Goal: Information Seeking & Learning: Learn about a topic

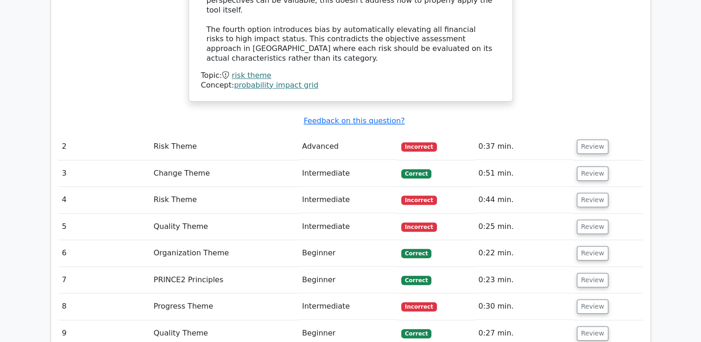
scroll to position [1105, 0]
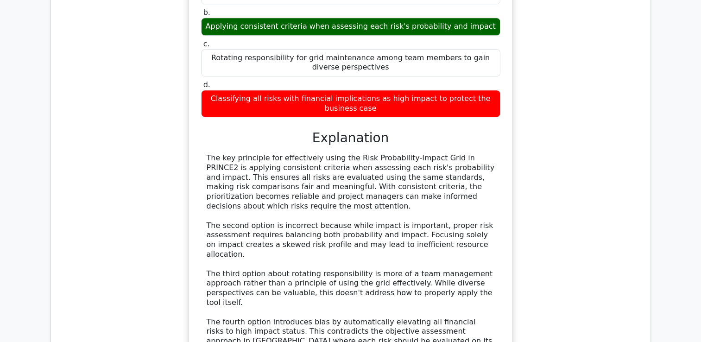
scroll to position [873, 0]
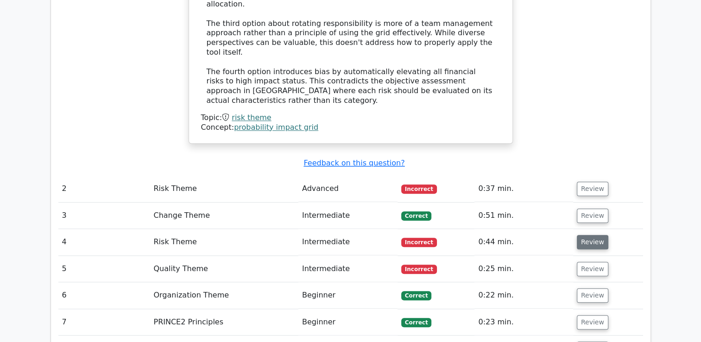
click at [583, 235] on button "Review" at bounding box center [593, 242] width 32 height 14
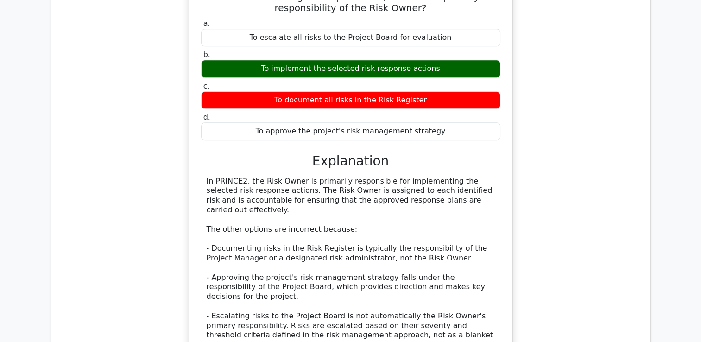
scroll to position [1429, 0]
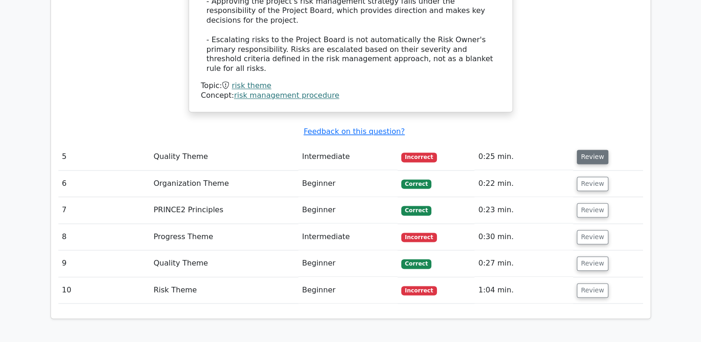
click at [587, 150] on button "Review" at bounding box center [593, 157] width 32 height 14
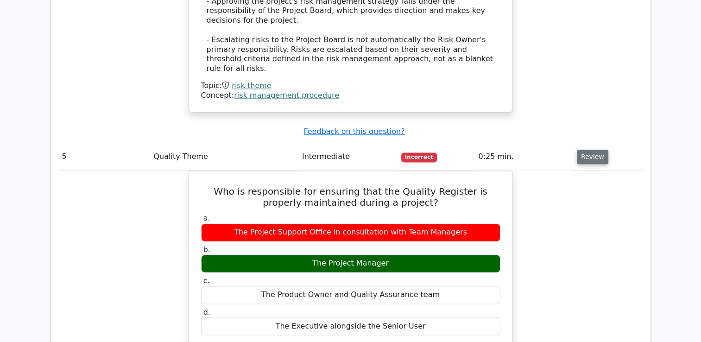
click at [591, 150] on button "Review" at bounding box center [593, 157] width 32 height 14
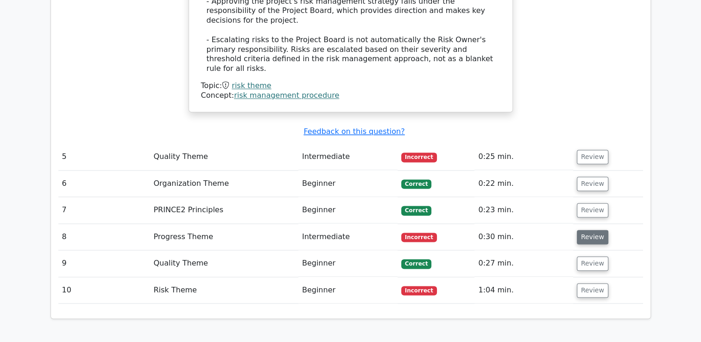
click at [589, 230] on button "Review" at bounding box center [593, 237] width 32 height 14
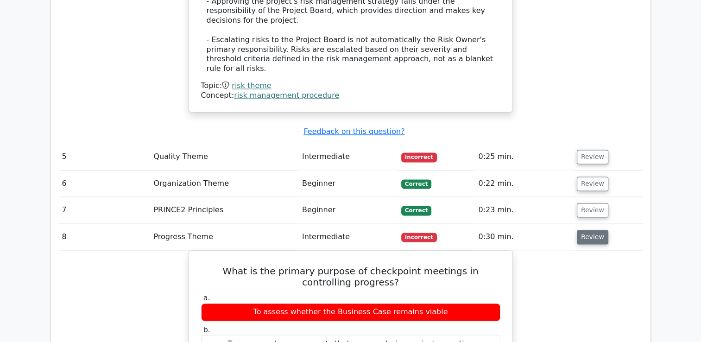
click at [597, 230] on button "Review" at bounding box center [593, 237] width 32 height 14
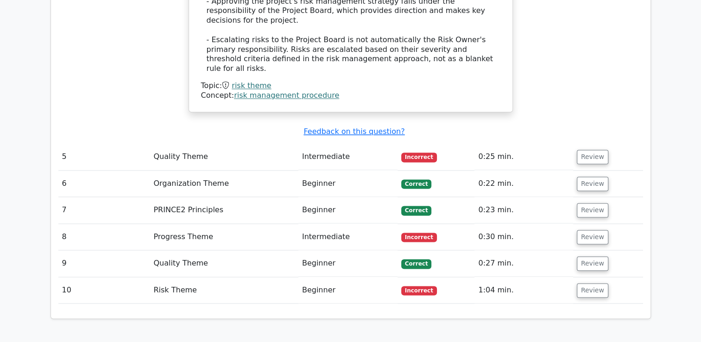
click at [595, 277] on td "Review" at bounding box center [608, 290] width 70 height 26
click at [592, 283] on button "Review" at bounding box center [593, 290] width 32 height 14
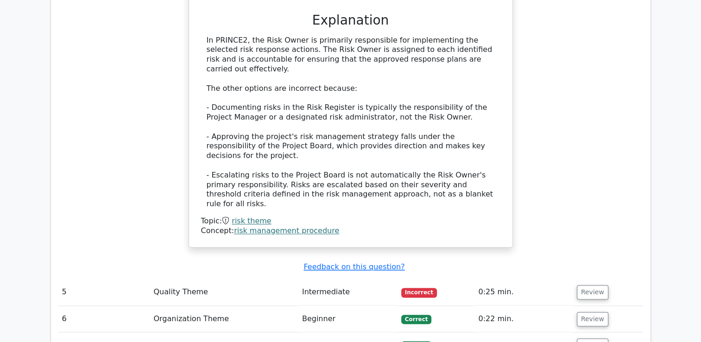
scroll to position [1151, 0]
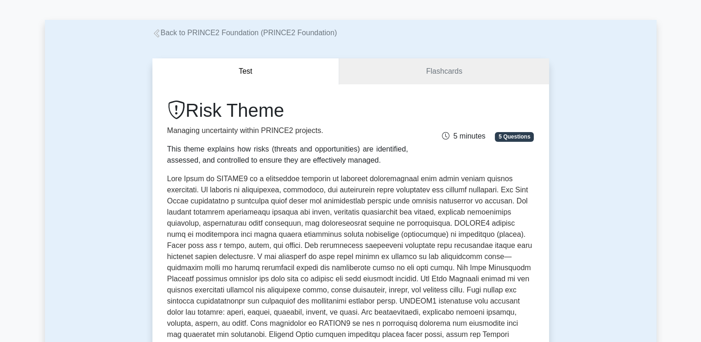
scroll to position [46, 0]
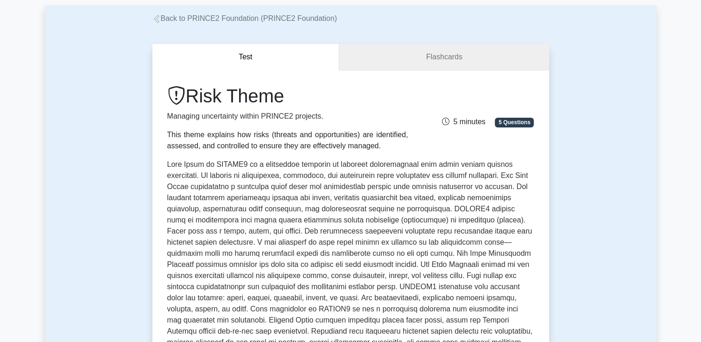
click at [462, 58] on link "Flashcards" at bounding box center [443, 57] width 209 height 26
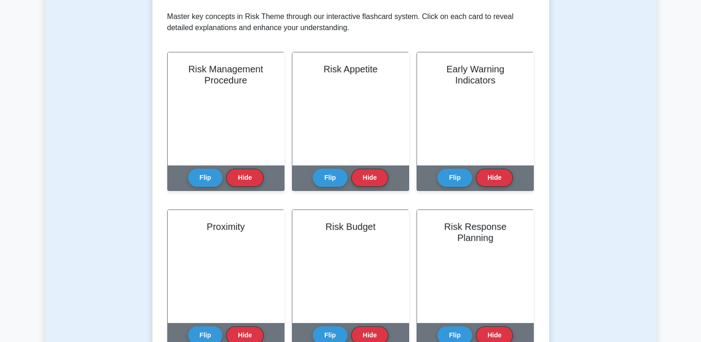
scroll to position [185, 0]
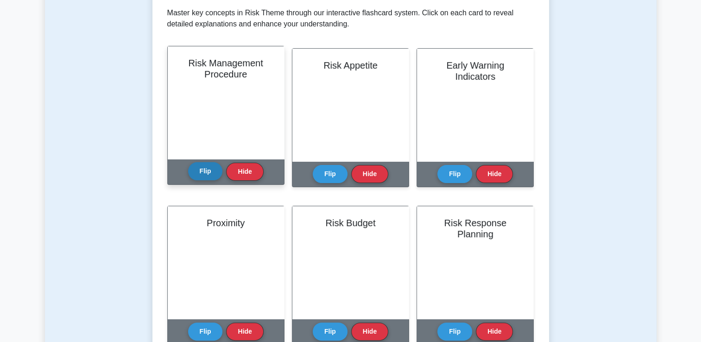
click at [204, 173] on button "Flip" at bounding box center [205, 171] width 35 height 18
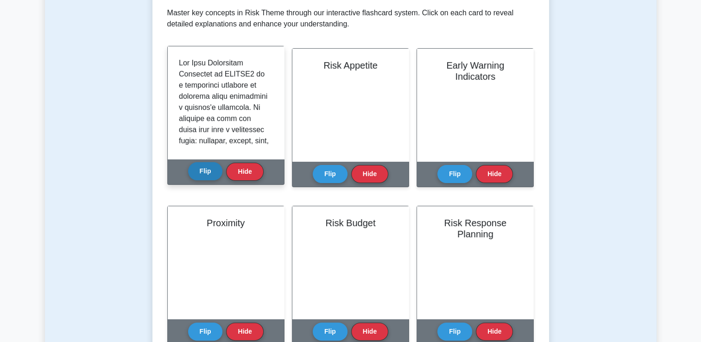
click at [204, 173] on button "Flip" at bounding box center [205, 171] width 35 height 18
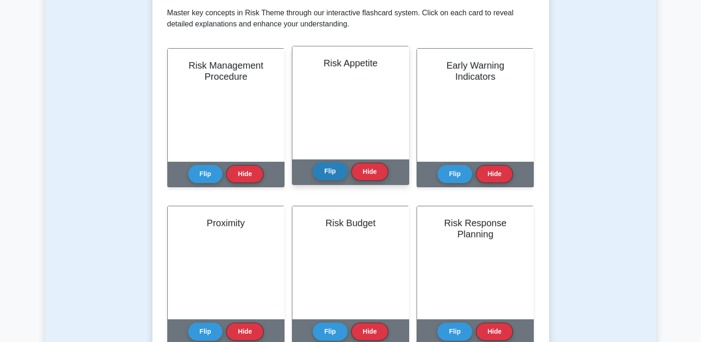
click at [340, 173] on button "Flip" at bounding box center [330, 171] width 35 height 18
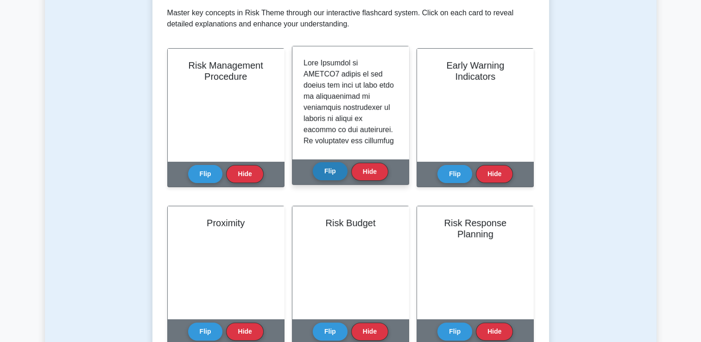
click at [340, 177] on button "Flip" at bounding box center [330, 171] width 35 height 18
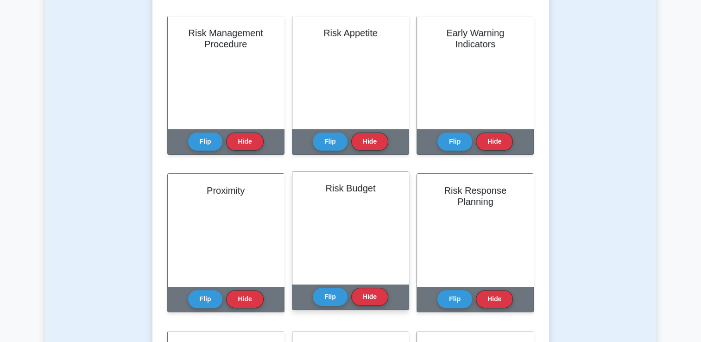
scroll to position [278, 0]
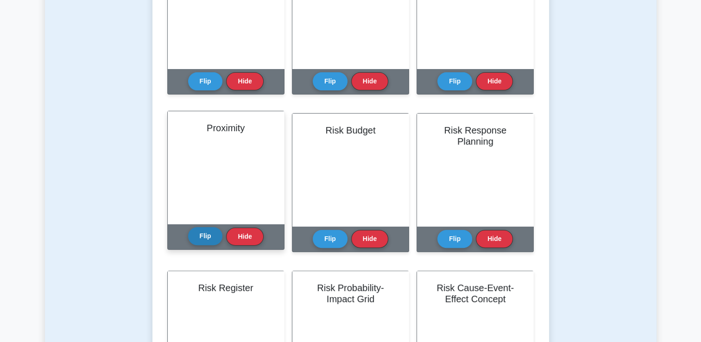
click at [202, 238] on button "Flip" at bounding box center [205, 236] width 35 height 18
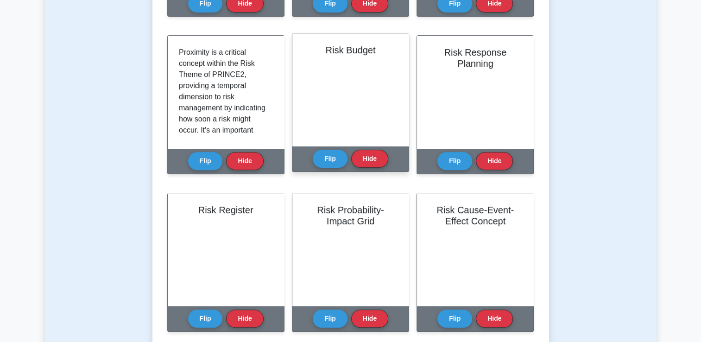
scroll to position [371, 0]
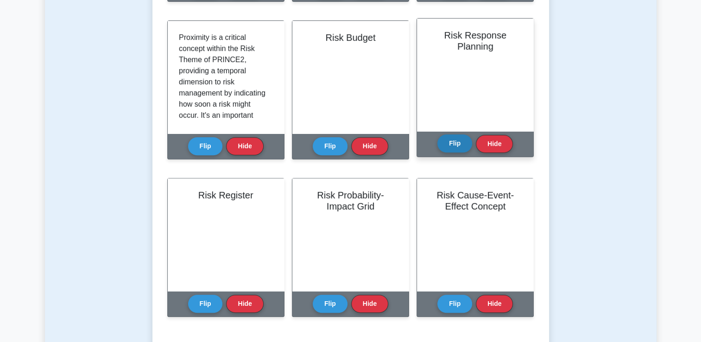
click at [456, 146] on button "Flip" at bounding box center [454, 143] width 35 height 18
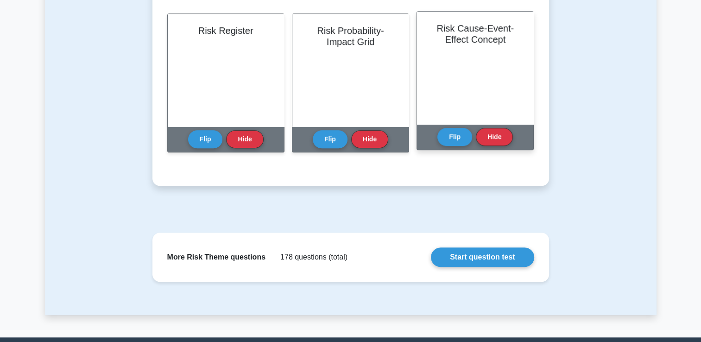
scroll to position [556, 0]
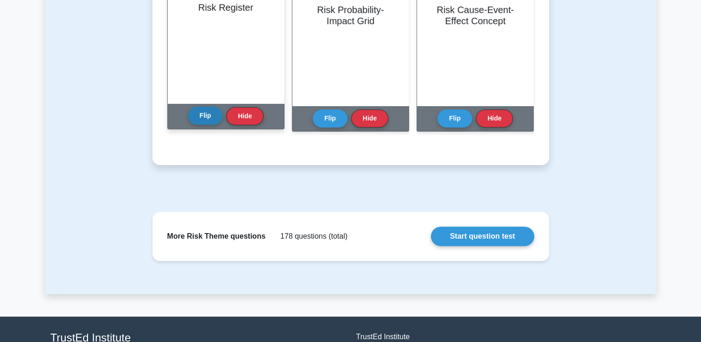
click at [207, 111] on button "Flip" at bounding box center [205, 116] width 35 height 18
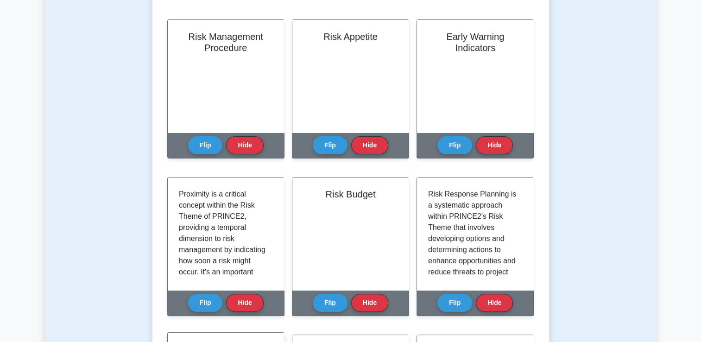
scroll to position [46, 0]
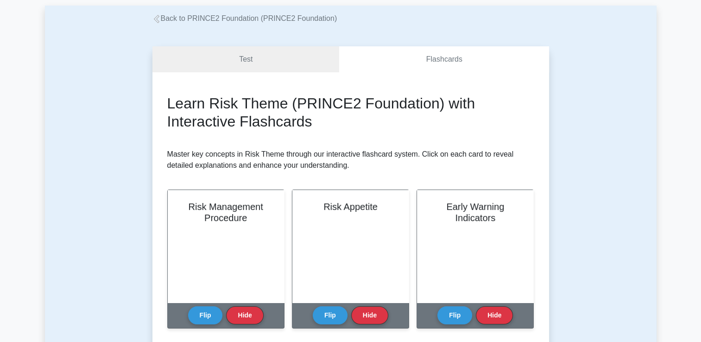
click at [183, 19] on link "Back to PRINCE2 Foundation (PRINCE2 Foundation)" at bounding box center [244, 18] width 185 height 8
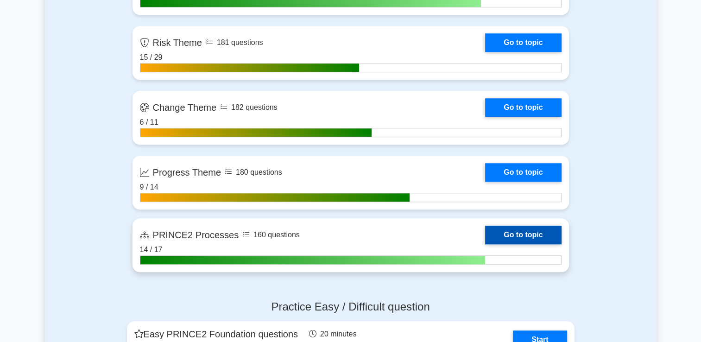
scroll to position [748, 0]
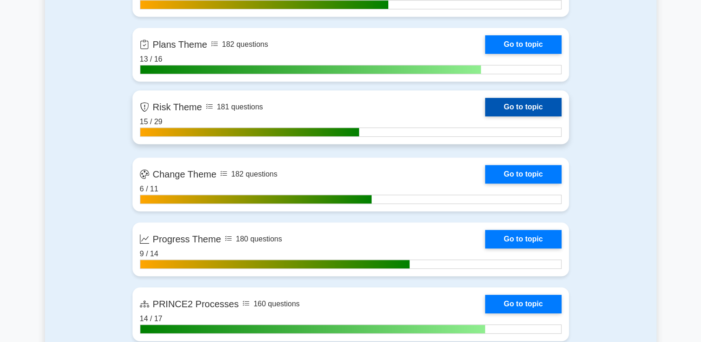
click at [543, 100] on link "Go to topic" at bounding box center [523, 107] width 76 height 19
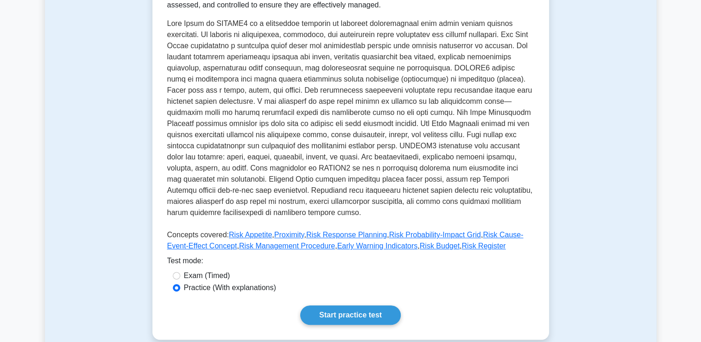
scroll to position [278, 0]
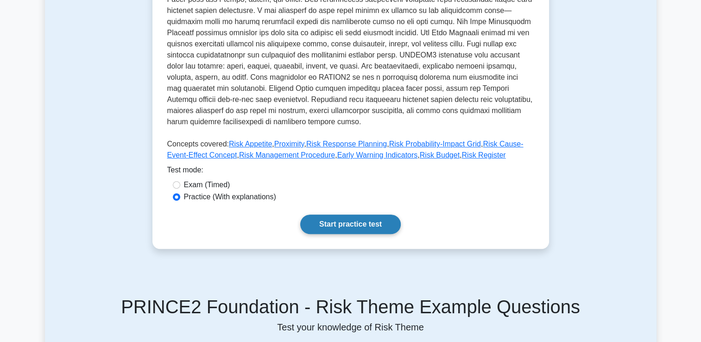
click at [329, 215] on link "Start practice test" at bounding box center [350, 224] width 101 height 19
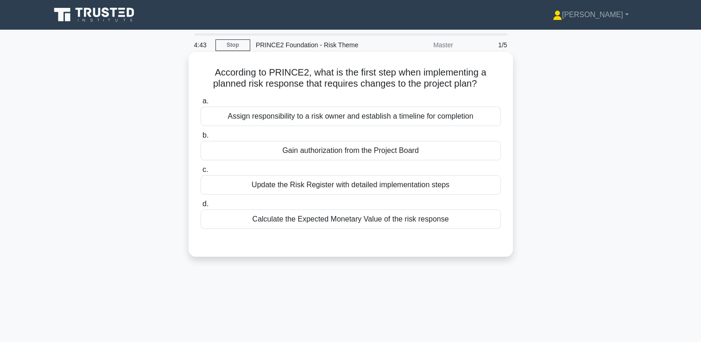
click at [447, 184] on div "Update the Risk Register with detailed implementation steps" at bounding box center [351, 184] width 300 height 19
click at [201, 173] on input "c. Update the Risk Register with detailed implementation steps" at bounding box center [201, 170] width 0 height 6
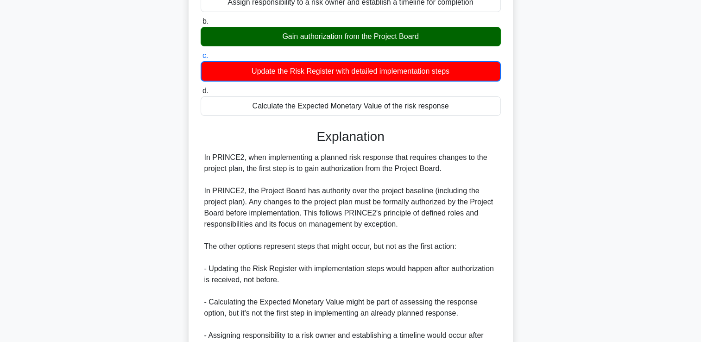
scroll to position [207, 0]
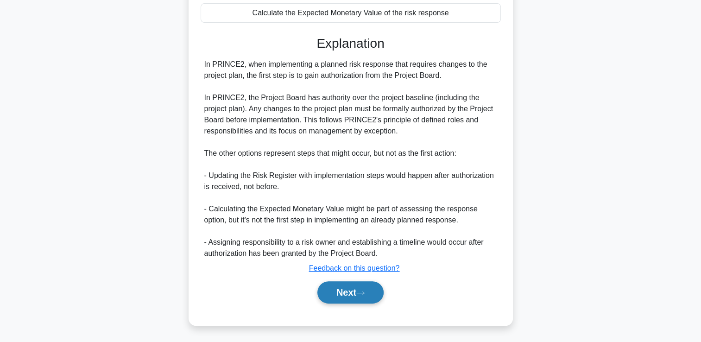
click at [358, 284] on button "Next" at bounding box center [350, 292] width 66 height 22
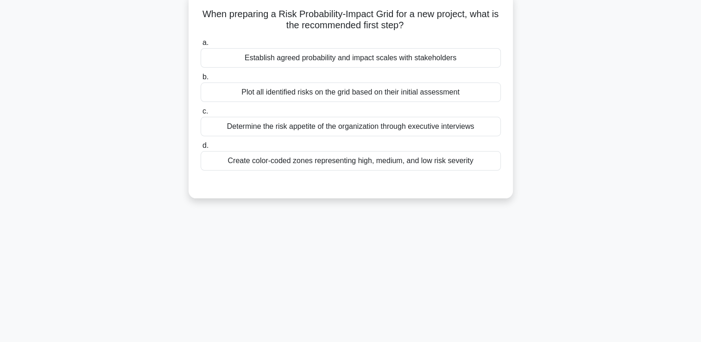
scroll to position [0, 0]
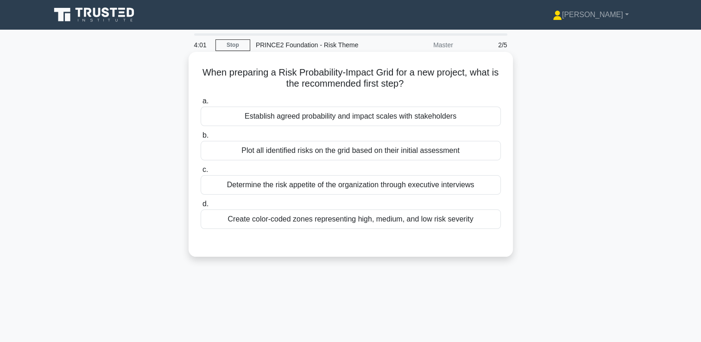
click at [388, 151] on div "Plot all identified risks on the grid based on their initial assessment" at bounding box center [351, 150] width 300 height 19
click at [201, 139] on input "b. Plot all identified risks on the grid based on their initial assessment" at bounding box center [201, 136] width 0 height 6
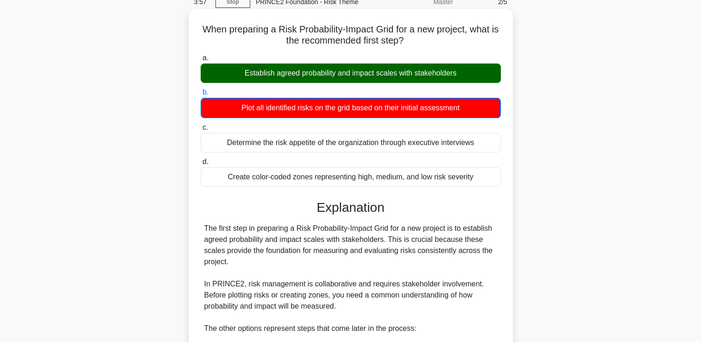
scroll to position [218, 0]
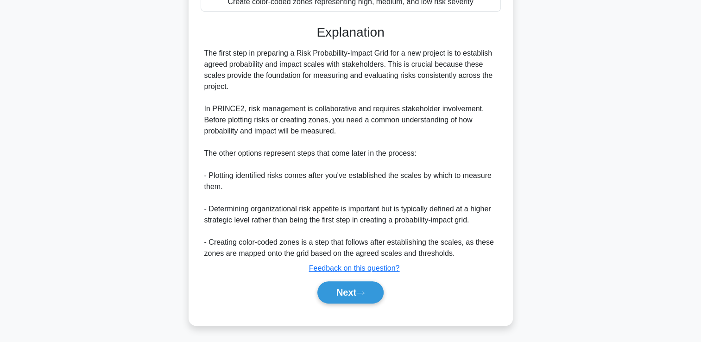
click at [368, 269] on u "Feedback on this question?" at bounding box center [354, 268] width 91 height 8
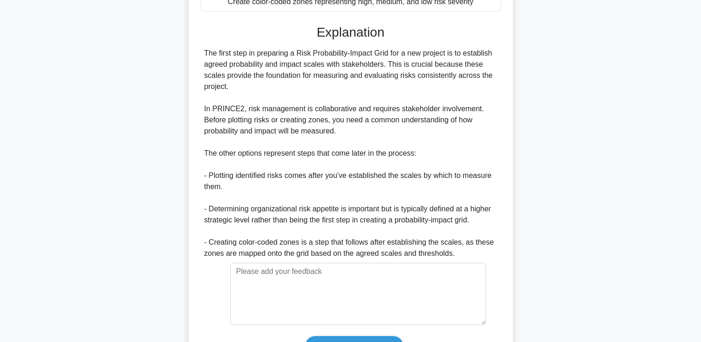
click at [478, 244] on div "The first step in preparing a Risk Probability-Impact Grid for a new project is…" at bounding box center [350, 153] width 293 height 211
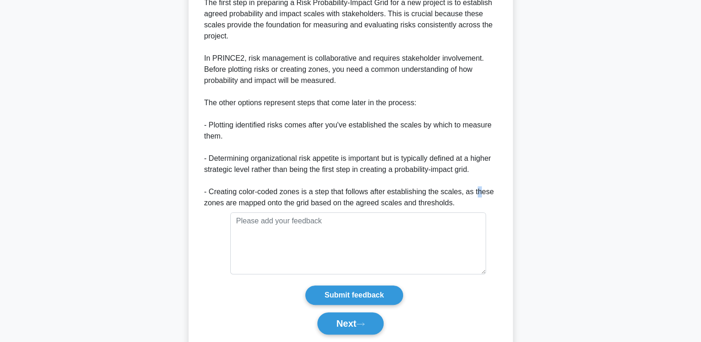
scroll to position [299, 0]
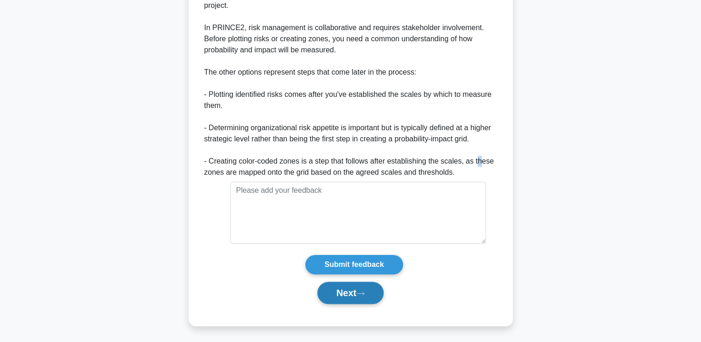
click at [361, 292] on icon at bounding box center [360, 293] width 7 height 3
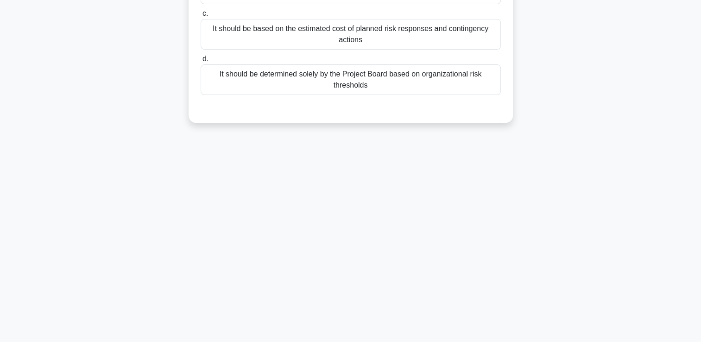
scroll to position [0, 0]
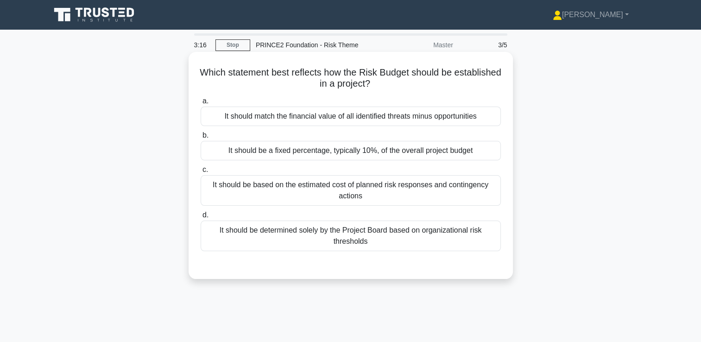
click at [360, 242] on div "It should be determined solely by the Project Board based on organizational ris…" at bounding box center [351, 236] width 300 height 31
click at [201, 218] on input "d. It should be determined solely by the Project Board based on organizational …" at bounding box center [201, 215] width 0 height 6
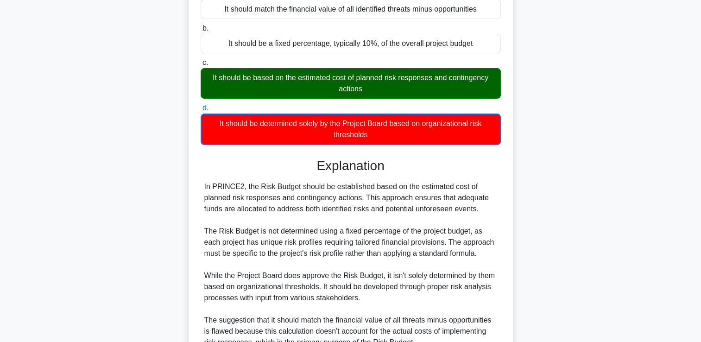
scroll to position [185, 0]
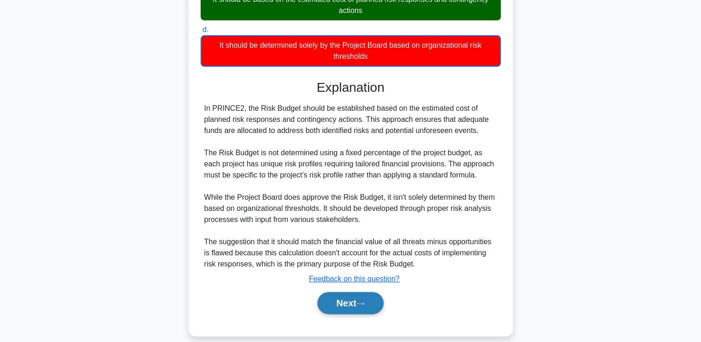
click at [347, 300] on button "Next" at bounding box center [350, 303] width 66 height 22
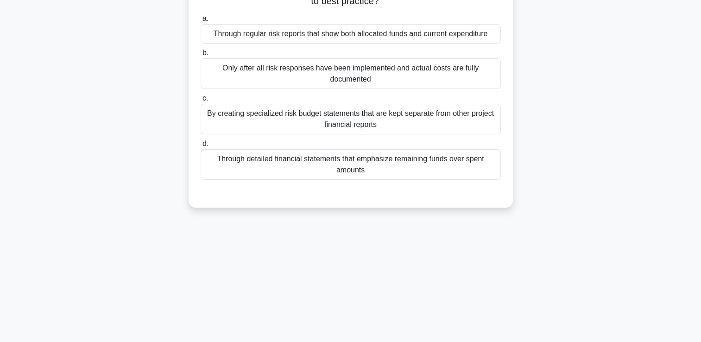
scroll to position [0, 0]
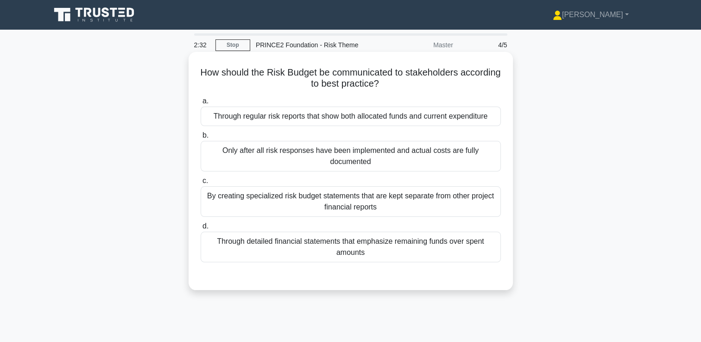
click at [436, 121] on div "Through regular risk reports that show both allocated funds and current expendi…" at bounding box center [351, 116] width 300 height 19
click at [201, 104] on input "a. Through regular risk reports that show both allocated funds and current expe…" at bounding box center [201, 101] width 0 height 6
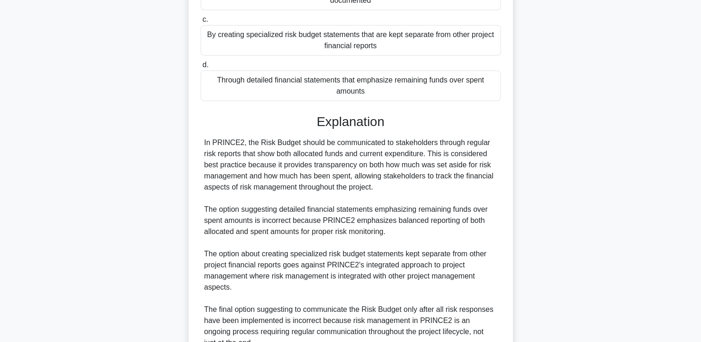
scroll to position [251, 0]
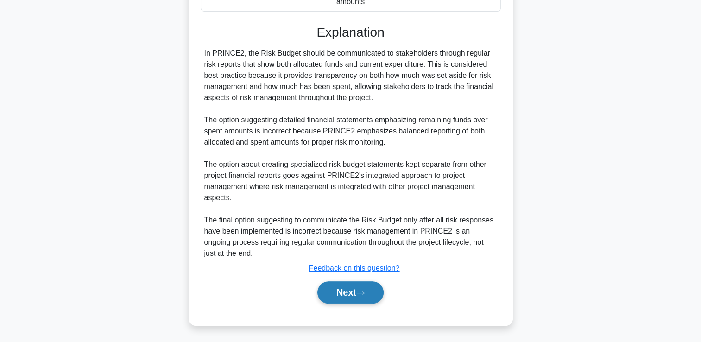
click at [342, 300] on button "Next" at bounding box center [350, 292] width 66 height 22
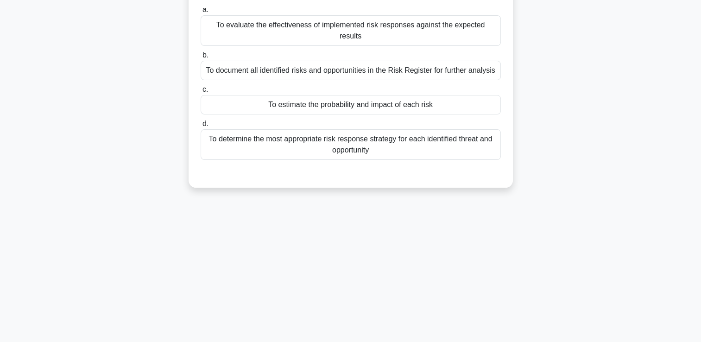
scroll to position [0, 0]
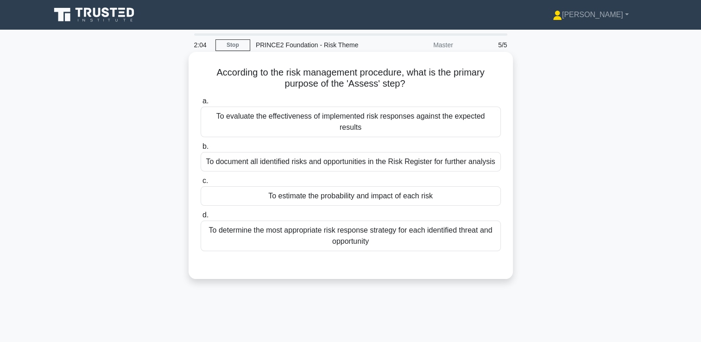
click at [367, 222] on div "To determine the most appropriate risk response strategy for each identified th…" at bounding box center [351, 236] width 300 height 31
click at [201, 218] on input "d. To determine the most appropriate risk response strategy for each identified…" at bounding box center [201, 215] width 0 height 6
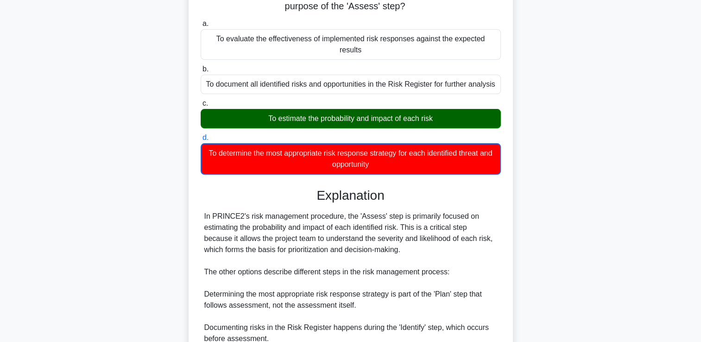
scroll to position [196, 0]
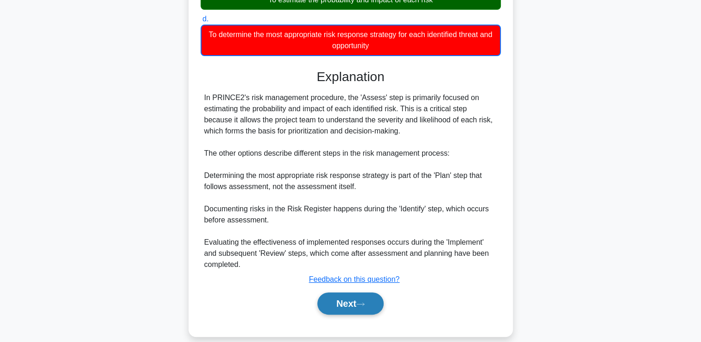
click at [346, 292] on button "Next" at bounding box center [350, 303] width 66 height 22
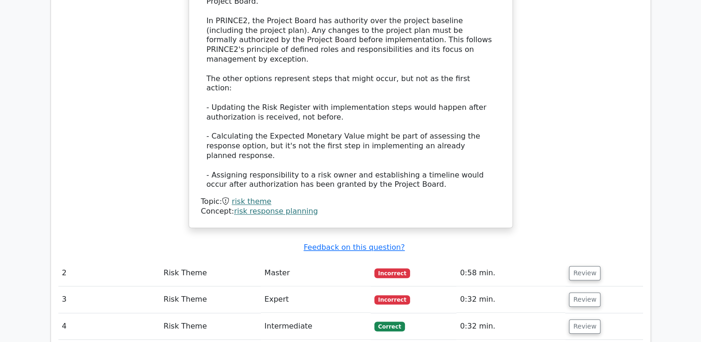
scroll to position [741, 0]
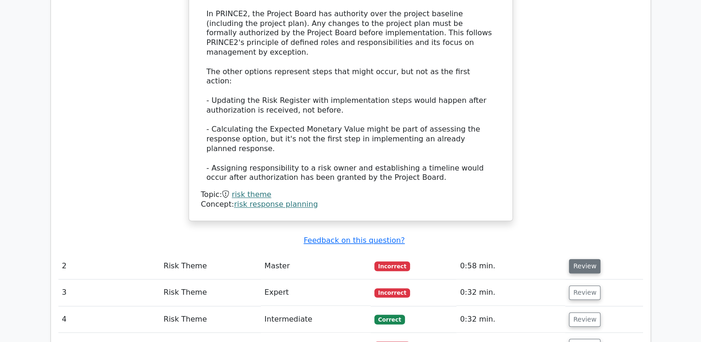
click at [577, 259] on button "Review" at bounding box center [585, 266] width 32 height 14
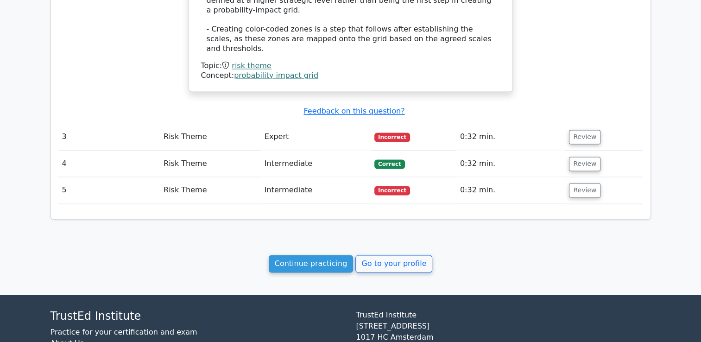
scroll to position [1376, 0]
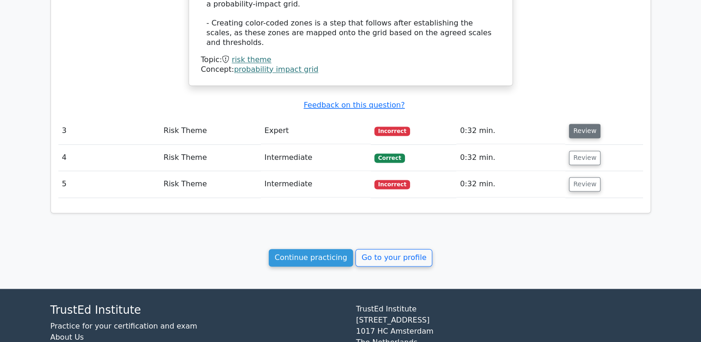
click at [576, 124] on button "Review" at bounding box center [585, 131] width 32 height 14
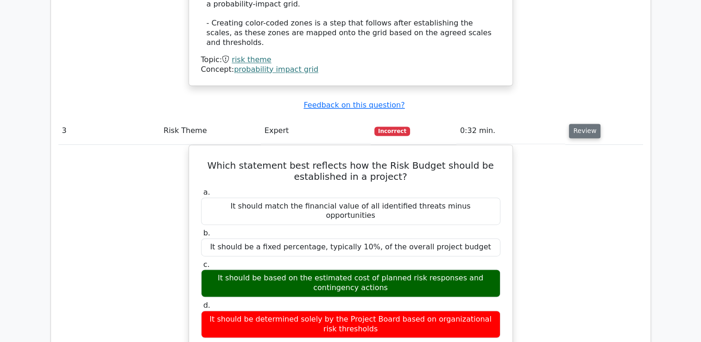
click at [576, 124] on button "Review" at bounding box center [585, 131] width 32 height 14
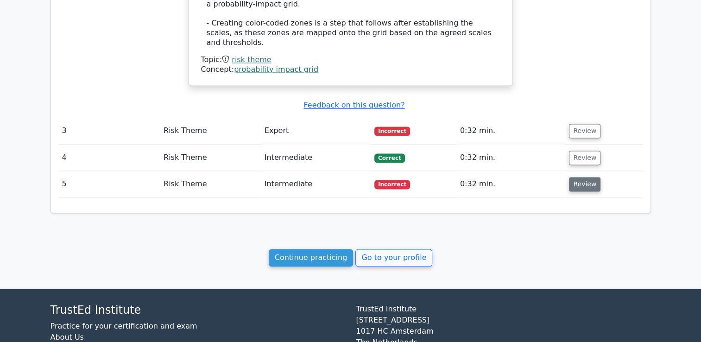
click at [574, 177] on button "Review" at bounding box center [585, 184] width 32 height 14
click at [576, 177] on button "Review" at bounding box center [585, 184] width 32 height 14
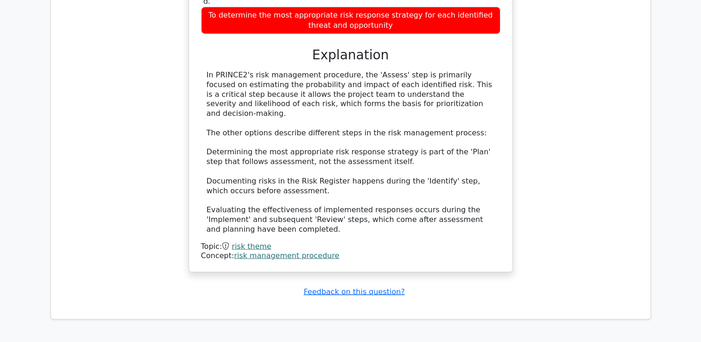
scroll to position [1747, 0]
